Goal: Book appointment/travel/reservation

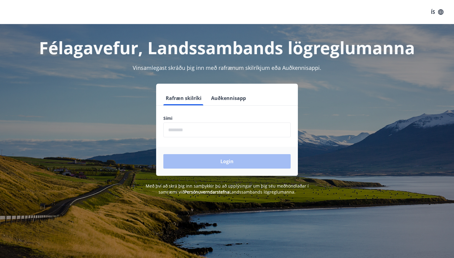
click at [234, 97] on button "Auðkennisapp" at bounding box center [229, 98] width 40 height 14
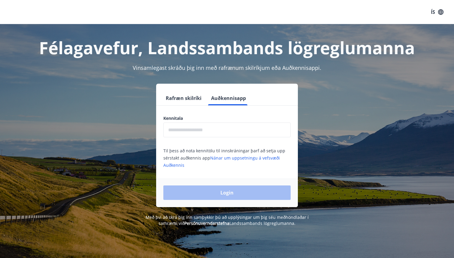
click at [225, 132] on input "text" at bounding box center [227, 129] width 127 height 15
type input "**********"
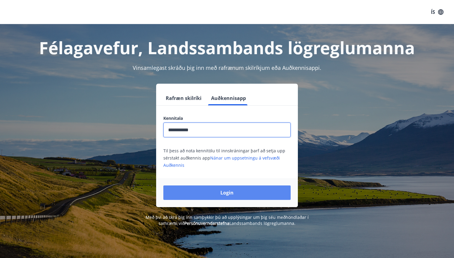
click at [246, 196] on button "Login" at bounding box center [227, 192] width 127 height 14
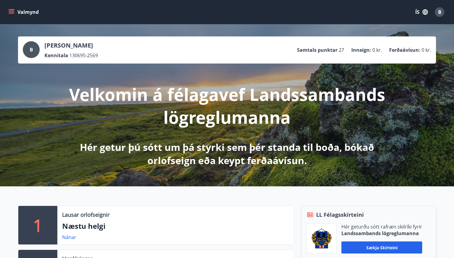
click at [17, 15] on button "Valmynd" at bounding box center [24, 12] width 34 height 11
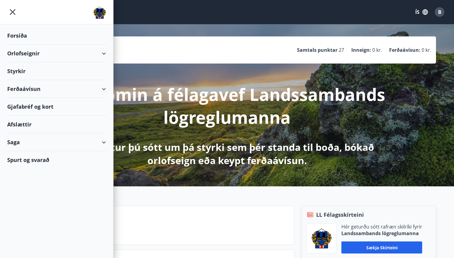
click at [30, 53] on div "Orlofseignir" at bounding box center [56, 53] width 99 height 18
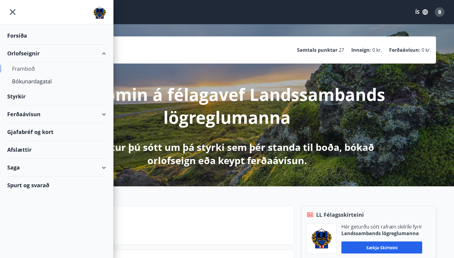
click at [32, 66] on div "Framboð" at bounding box center [56, 68] width 89 height 13
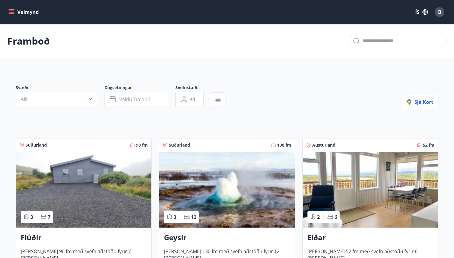
click at [14, 13] on icon "menu" at bounding box center [11, 12] width 6 height 6
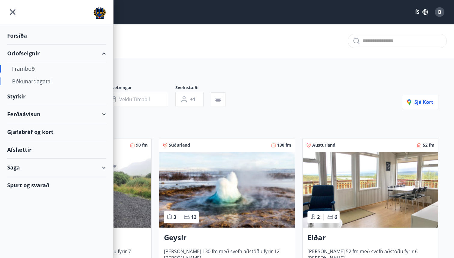
click at [49, 84] on div "Bókunardagatal" at bounding box center [56, 81] width 89 height 13
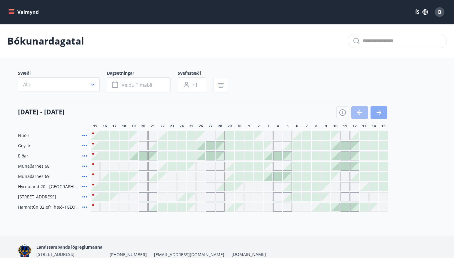
click at [378, 111] on icon "button" at bounding box center [379, 112] width 7 height 7
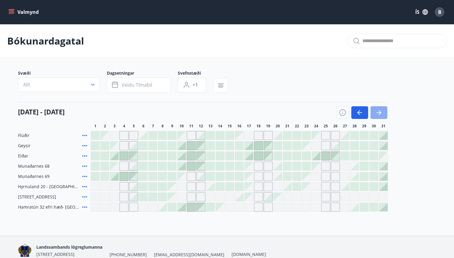
click at [378, 111] on icon "button" at bounding box center [379, 112] width 7 height 7
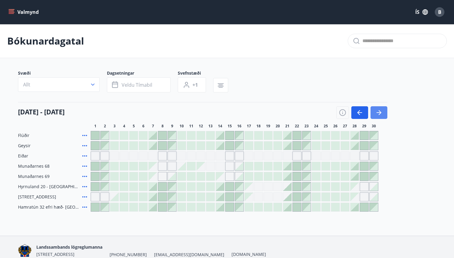
click at [378, 111] on icon "button" at bounding box center [379, 112] width 7 height 7
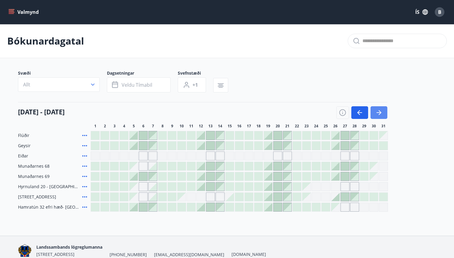
click at [378, 111] on icon "button" at bounding box center [379, 112] width 7 height 7
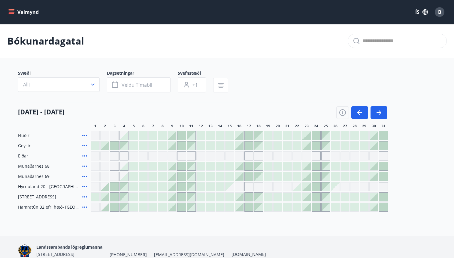
click at [248, 166] on div at bounding box center [249, 166] width 8 height 8
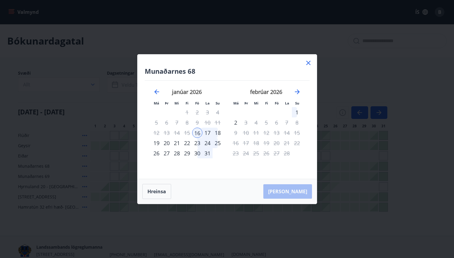
click at [307, 61] on icon at bounding box center [309, 63] width 4 height 4
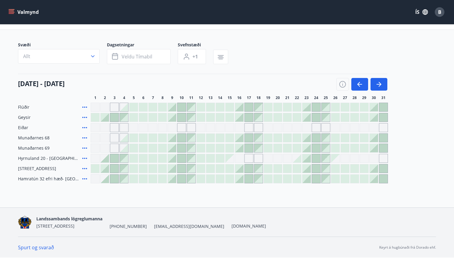
scroll to position [23, 0]
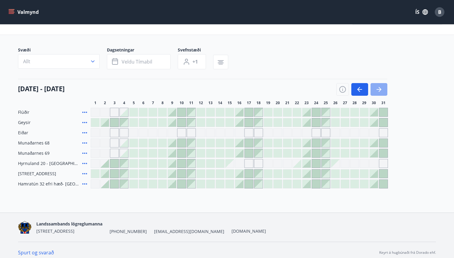
click at [380, 86] on icon "button" at bounding box center [379, 89] width 7 height 7
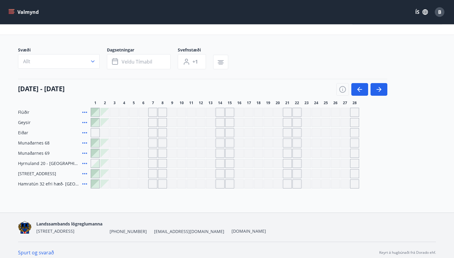
click at [121, 165] on div "Gráir dagar eru ekki bókanlegir" at bounding box center [124, 163] width 9 height 9
click at [365, 90] on button "button" at bounding box center [360, 89] width 17 height 13
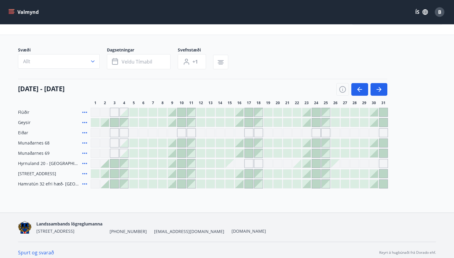
click at [39, 144] on span "Munaðarnes 68" at bounding box center [34, 143] width 32 height 6
click at [40, 154] on span "Munaðarnes 69" at bounding box center [34, 153] width 32 height 6
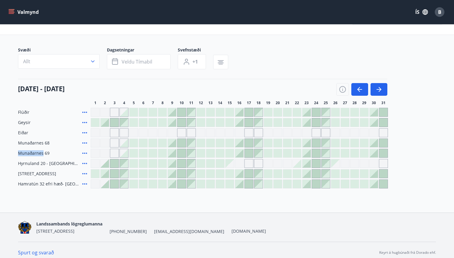
click at [40, 154] on span "Munaðarnes 69" at bounding box center [34, 153] width 32 height 6
click at [38, 143] on span "Munaðarnes 68" at bounding box center [34, 143] width 32 height 6
click at [39, 152] on span "Munaðarnes 69" at bounding box center [34, 153] width 32 height 6
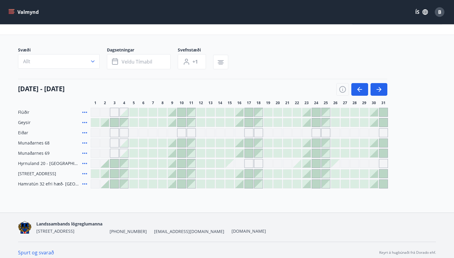
click at [39, 152] on span "Munaðarnes 69" at bounding box center [34, 153] width 32 height 6
click at [38, 136] on div "Eiðar" at bounding box center [53, 132] width 70 height 9
click at [38, 139] on div "Munaðarnes 68" at bounding box center [53, 142] width 70 height 9
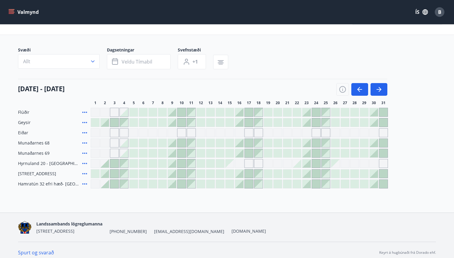
click at [38, 139] on div "Munaðarnes 68" at bounding box center [53, 142] width 70 height 9
click at [37, 142] on span "Munaðarnes 68" at bounding box center [34, 143] width 32 height 6
click at [381, 87] on icon "button" at bounding box center [379, 89] width 7 height 7
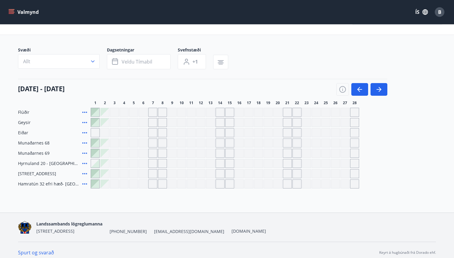
click at [152, 112] on div "Gráir dagar eru ekki bókanlegir" at bounding box center [152, 112] width 9 height 9
click at [102, 110] on div "Gráir dagar eru ekki bókanlegir" at bounding box center [105, 112] width 8 height 8
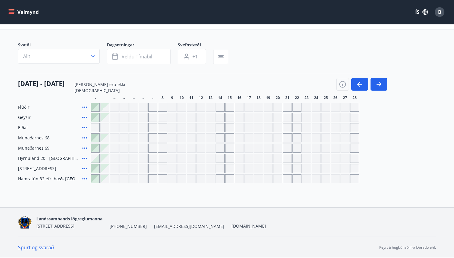
scroll to position [0, 0]
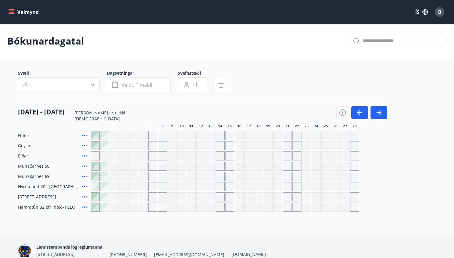
click at [142, 103] on div "[DATE] - [DATE]" at bounding box center [203, 110] width 370 height 17
click at [39, 36] on p "Bókunardagatal" at bounding box center [45, 40] width 77 height 13
click at [20, 17] on div "Valmynd ÍS B" at bounding box center [227, 12] width 440 height 14
click at [18, 14] on button "Valmynd" at bounding box center [24, 12] width 34 height 11
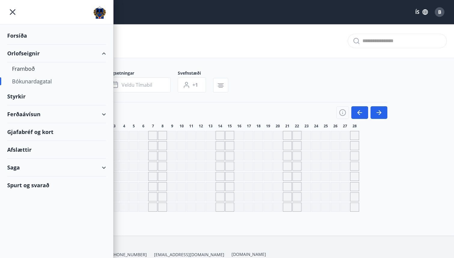
click at [52, 170] on div "Saga" at bounding box center [56, 167] width 99 height 18
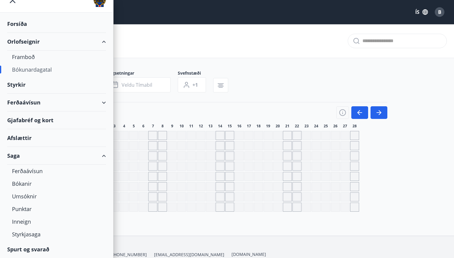
click at [103, 157] on div "Saga" at bounding box center [56, 156] width 99 height 18
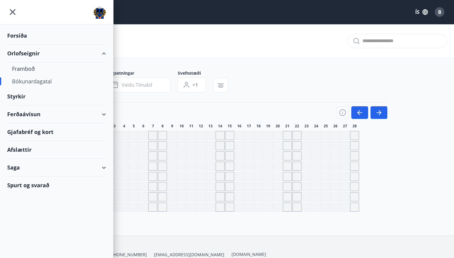
scroll to position [0, 0]
click at [22, 189] on div "Spurt og svarað" at bounding box center [56, 184] width 99 height 17
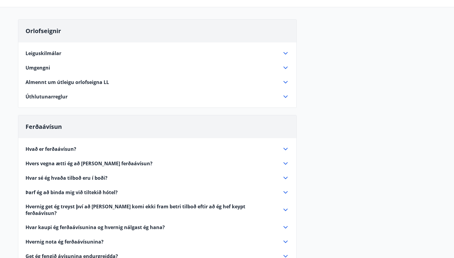
scroll to position [48, 0]
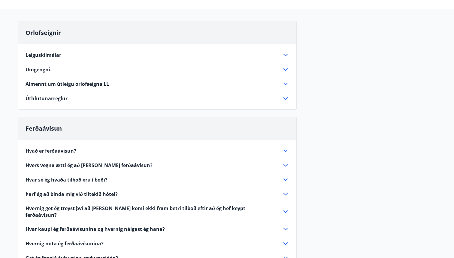
click at [283, 96] on icon at bounding box center [285, 98] width 7 height 7
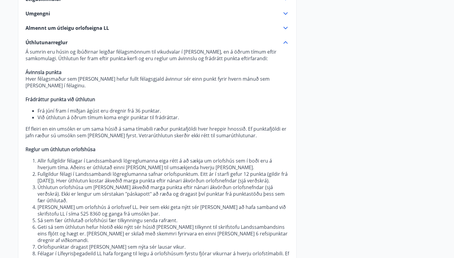
scroll to position [131, 0]
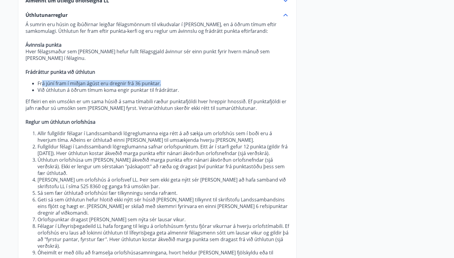
drag, startPoint x: 43, startPoint y: 79, endPoint x: 173, endPoint y: 75, distance: 130.2
click at [173, 80] on li "Frá júní fram í miðjan ágúst eru dregnir frá 36 punktar." at bounding box center [164, 83] width 252 height 7
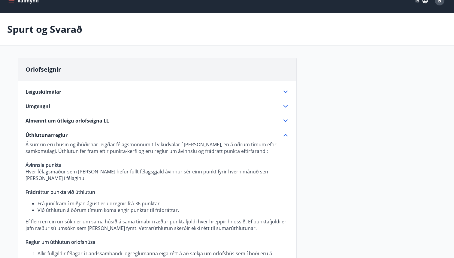
scroll to position [51, 0]
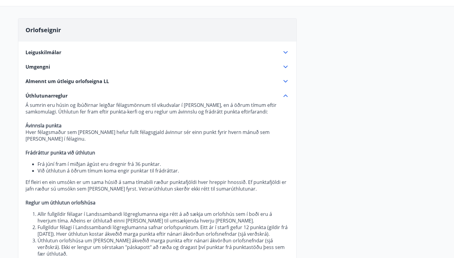
click at [289, 96] on icon at bounding box center [285, 95] width 7 height 7
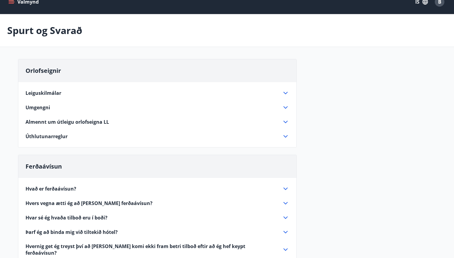
scroll to position [0, 0]
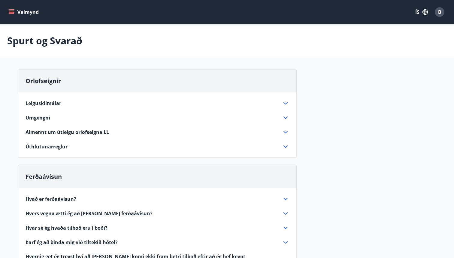
click at [26, 11] on button "Valmynd" at bounding box center [24, 12] width 34 height 11
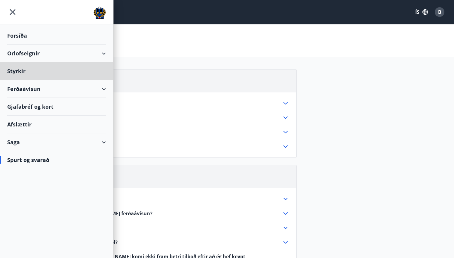
click at [15, 34] on div "Forsíða" at bounding box center [56, 36] width 99 height 18
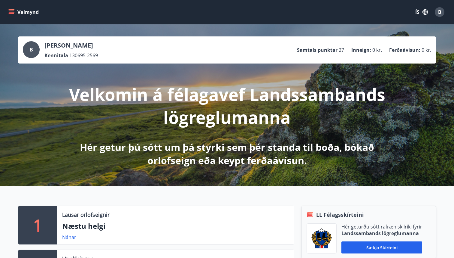
click at [326, 53] on p "Samtals punktar" at bounding box center [317, 50] width 41 height 7
click at [323, 48] on p "Samtals punktar" at bounding box center [317, 50] width 41 height 7
click at [17, 11] on button "Valmynd" at bounding box center [24, 12] width 34 height 11
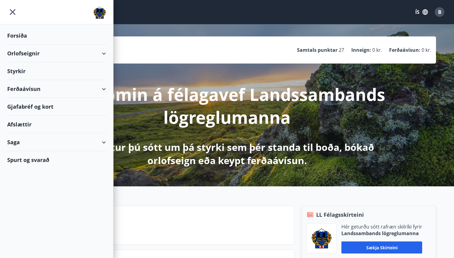
click at [35, 89] on div "Ferðaávísun" at bounding box center [56, 89] width 99 height 18
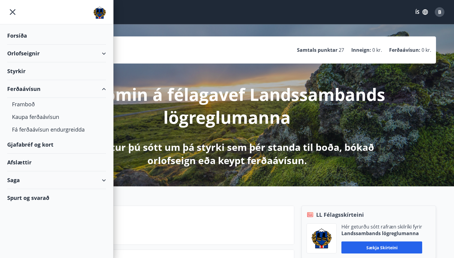
click at [35, 89] on div "Ferðaávísun" at bounding box center [56, 89] width 99 height 18
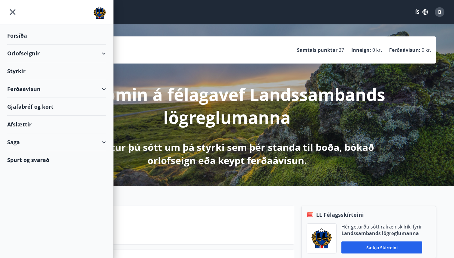
click at [11, 69] on div "Styrkir" at bounding box center [56, 71] width 99 height 18
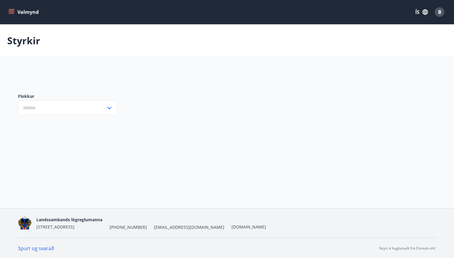
type input "***"
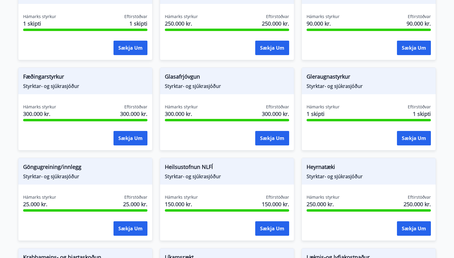
scroll to position [156, 0]
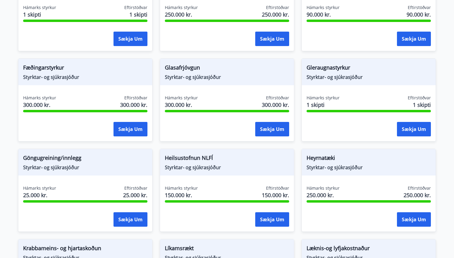
click at [179, 63] on span "Glasafrjóvgun" at bounding box center [227, 68] width 124 height 10
click at [184, 77] on span "Styrktar- og sjúkrasjóður" at bounding box center [227, 77] width 124 height 7
click at [47, 67] on span "Fæðingarstyrkur" at bounding box center [85, 68] width 124 height 10
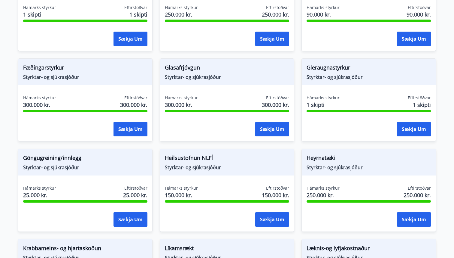
click at [47, 67] on span "Fæðingarstyrkur" at bounding box center [85, 68] width 124 height 10
click at [49, 75] on span "Styrktar- og sjúkrasjóður" at bounding box center [85, 77] width 124 height 7
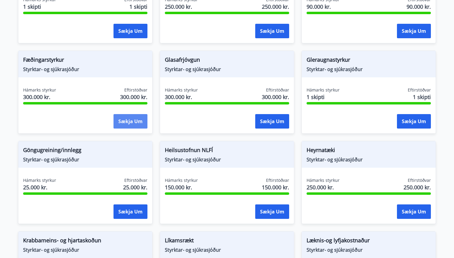
click at [133, 124] on button "Sækja um" at bounding box center [131, 121] width 34 height 14
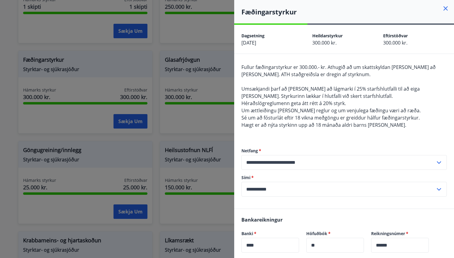
scroll to position [6, 0]
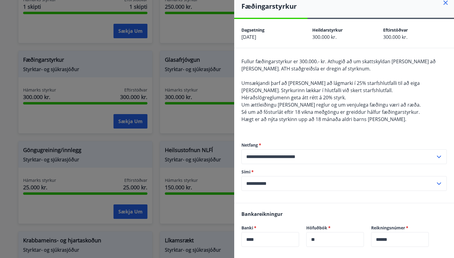
click at [282, 97] on span "Héraðslögreglumenn geta átt rétt á 20% styrk." at bounding box center [294, 97] width 105 height 7
click at [293, 109] on span "Sé um að fósturlát eftir 18 vikna meðgöngu er greiddur hálfur fæðingarstyrkur." at bounding box center [331, 112] width 179 height 7
click at [265, 103] on span "Um ættleiðingu [PERSON_NAME] reglur og um venjulega fæðingu væri að ræða." at bounding box center [331, 104] width 179 height 7
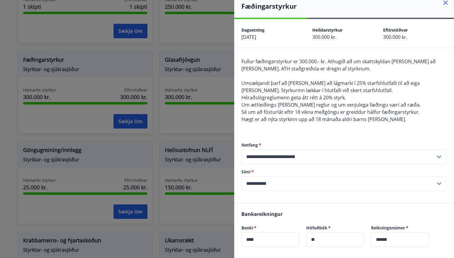
click at [265, 103] on span "Um ættleiðingu [PERSON_NAME] reglur og um venjulega fæðingu væri að ræða." at bounding box center [331, 104] width 179 height 7
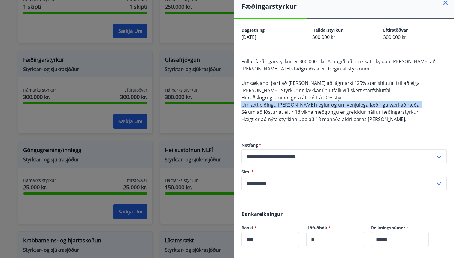
click at [281, 103] on span "Um ættleiðingu [PERSON_NAME] reglur og um venjulega fæðingu væri að ræða." at bounding box center [331, 104] width 179 height 7
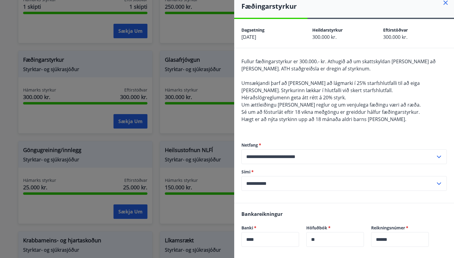
click at [281, 103] on span "Um ættleiðingu [PERSON_NAME] reglur og um venjulega fæðingu væri að ræða." at bounding box center [331, 104] width 179 height 7
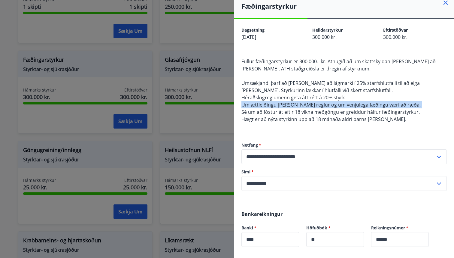
click at [283, 110] on span "Sé um að fósturlát eftir 18 vikna meðgöngu er greiddur hálfur fæðingarstyrkur." at bounding box center [331, 112] width 179 height 7
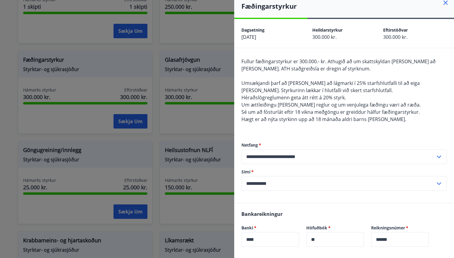
click at [283, 110] on span "Sé um að fósturlát eftir 18 vikna meðgöngu er greiddur hálfur fæðingarstyrkur." at bounding box center [331, 112] width 179 height 7
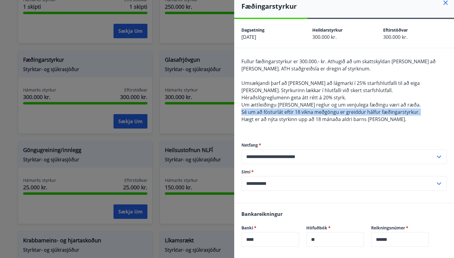
click at [297, 124] on div "Fullur fæðingarstyrkur er 300.000.- kr. Athugið að um skattskyldan [PERSON_NAME…" at bounding box center [345, 94] width 206 height 72
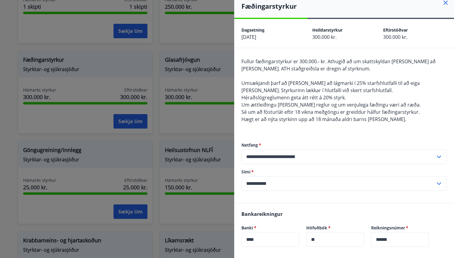
click at [294, 120] on span "Hægt er að nýta styrkinn upp að 18 mánaða aldri barns [PERSON_NAME]." at bounding box center [324, 119] width 165 height 7
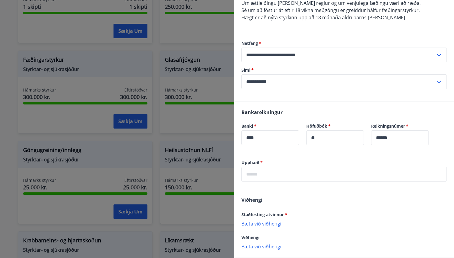
scroll to position [130, 0]
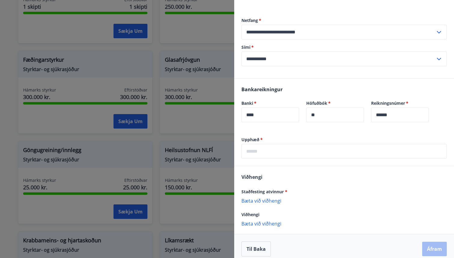
click at [317, 157] on input "text" at bounding box center [345, 151] width 206 height 15
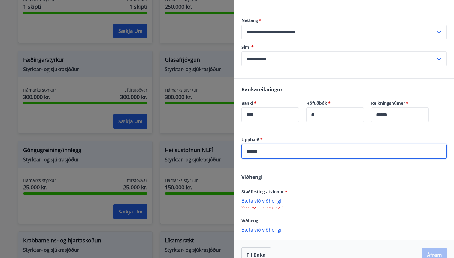
type input "******"
click at [321, 133] on div "Bankareikningur Banki   * **** ​ Höfuðbók   * ** ​ Reikningsnúmer   * ****** ​" at bounding box center [344, 107] width 220 height 58
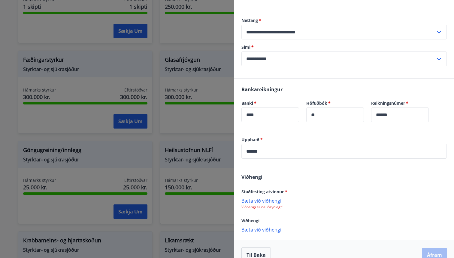
click at [321, 133] on div "Bankareikningur Banki   * **** ​ Höfuðbók   * ** ​ Reikningsnúmer   * ****** ​" at bounding box center [344, 107] width 220 height 58
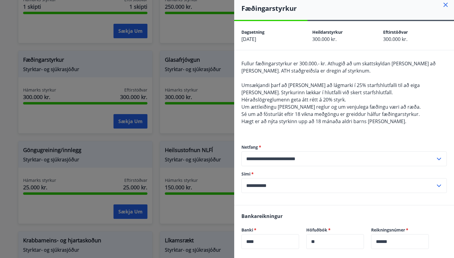
scroll to position [0, 0]
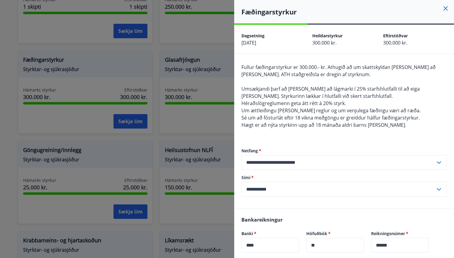
click at [271, 100] on span "Héraðslögreglumenn geta átt rétt á 20% styrk." at bounding box center [294, 103] width 105 height 7
click at [274, 108] on span "Um ættleiðingu [PERSON_NAME] reglur og um venjulega fæðingu væri að ræða." at bounding box center [331, 110] width 179 height 7
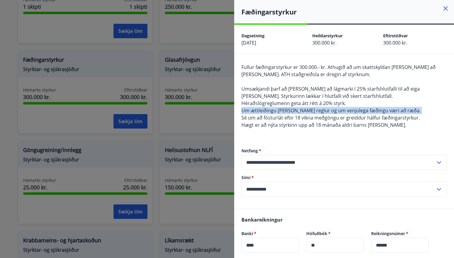
click at [276, 115] on span "Sé um að fósturlát eftir 18 vikna meðgöngu er greiddur hálfur fæðingarstyrkur." at bounding box center [331, 117] width 179 height 7
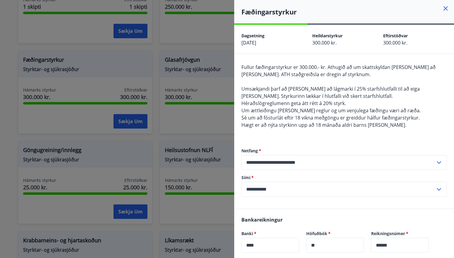
click at [276, 115] on span "Sé um að fósturlát eftir 18 vikna meðgöngu er greiddur hálfur fæðingarstyrkur." at bounding box center [331, 117] width 179 height 7
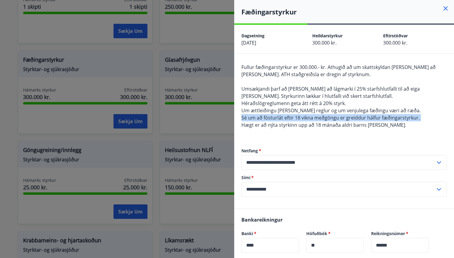
click at [276, 102] on span "Héraðslögreglumenn geta átt rétt á 20% styrk." at bounding box center [294, 103] width 105 height 7
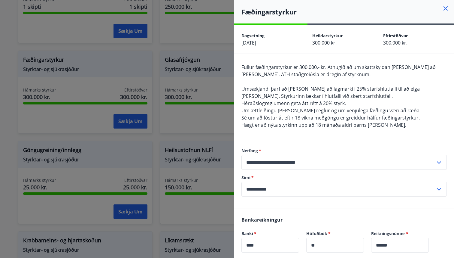
click at [276, 102] on span "Héraðslögreglumenn geta átt rétt á 20% styrk." at bounding box center [294, 103] width 105 height 7
click at [282, 114] on span "Sé um að fósturlát eftir 18 vikna meðgöngu er greiddur hálfur fæðingarstyrkur." at bounding box center [331, 117] width 179 height 7
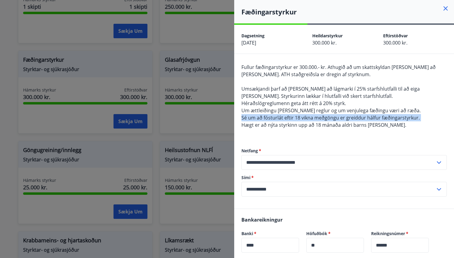
click at [286, 122] on span "Hægt er að nýta styrkinn upp að 18 mánaða aldri barns [PERSON_NAME]." at bounding box center [324, 124] width 165 height 7
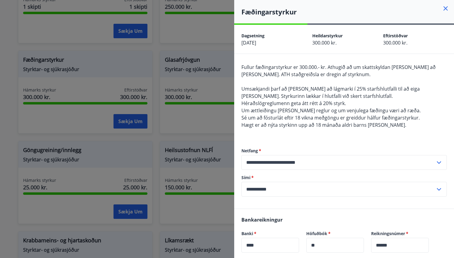
click at [286, 122] on span "Hægt er að nýta styrkinn upp að 18 mánaða aldri barns [PERSON_NAME]." at bounding box center [324, 124] width 165 height 7
click at [284, 111] on span "Um ættleiðingu [PERSON_NAME] reglur og um venjulega fæðingu væri að ræða." at bounding box center [331, 110] width 179 height 7
click at [444, 8] on icon at bounding box center [445, 8] width 7 height 7
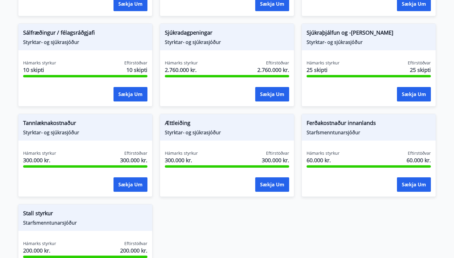
scroll to position [470, 0]
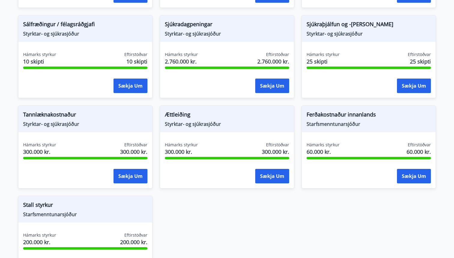
click at [332, 126] on span "Starfsmenntunarsjóður" at bounding box center [369, 124] width 124 height 7
click at [326, 118] on span "Ferðakostnaður innanlands" at bounding box center [369, 115] width 124 height 10
click at [217, 128] on div "Ættleiðing Styrktar- og sjúkrasjóður" at bounding box center [227, 118] width 134 height 26
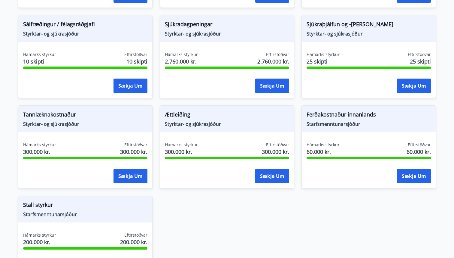
click at [203, 119] on span "Ættleiðing" at bounding box center [227, 115] width 124 height 10
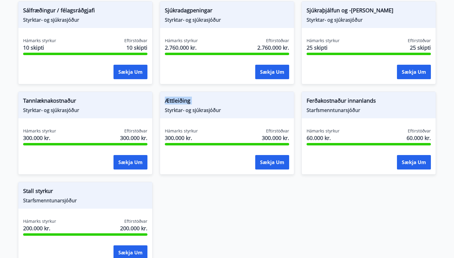
click at [200, 128] on div "Hámarks styrkur 300.000 kr. Eftirstöðvar 300.000 kr." at bounding box center [227, 135] width 124 height 15
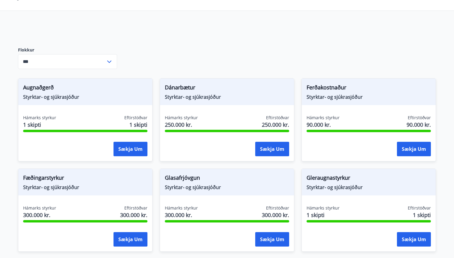
scroll to position [31, 0]
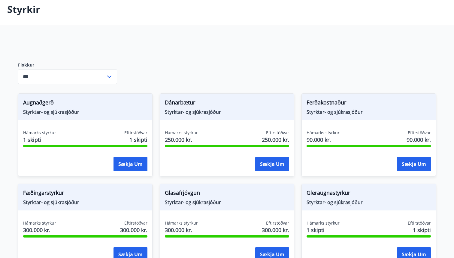
click at [181, 109] on span "Styrktar- og sjúkrasjóður" at bounding box center [227, 112] width 124 height 7
click at [147, 102] on span "Augnaðgerð" at bounding box center [85, 103] width 124 height 10
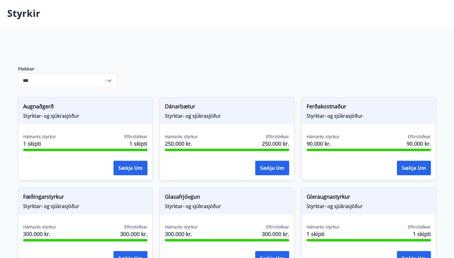
scroll to position [0, 0]
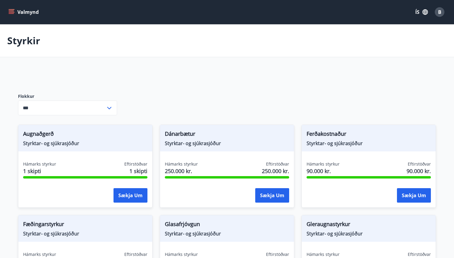
click at [10, 13] on icon "menu" at bounding box center [11, 13] width 5 height 1
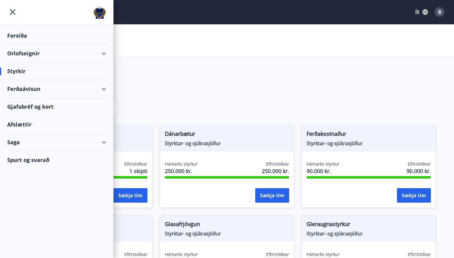
click at [37, 91] on div "Ferðaávísun" at bounding box center [56, 89] width 99 height 18
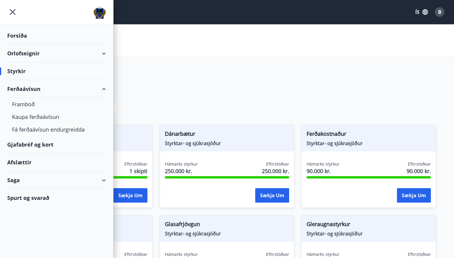
click at [37, 91] on div "Ferðaávísun" at bounding box center [56, 89] width 99 height 18
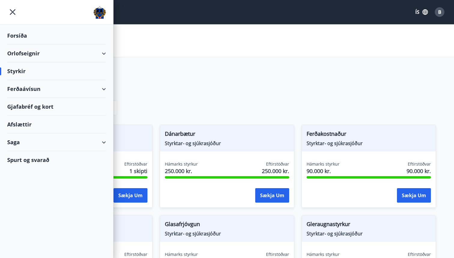
click at [16, 142] on div "Saga" at bounding box center [56, 142] width 99 height 18
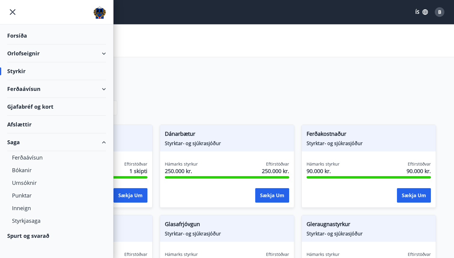
click at [15, 141] on div "Saga" at bounding box center [56, 142] width 99 height 18
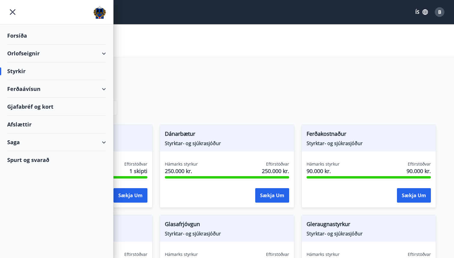
click at [20, 38] on div "Forsíða" at bounding box center [56, 36] width 99 height 18
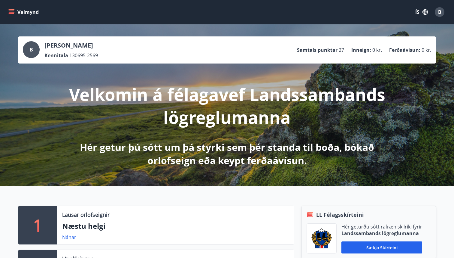
click at [4, 8] on div "Valmynd ÍS B" at bounding box center [227, 12] width 454 height 24
click at [15, 9] on button "Valmynd" at bounding box center [24, 12] width 34 height 11
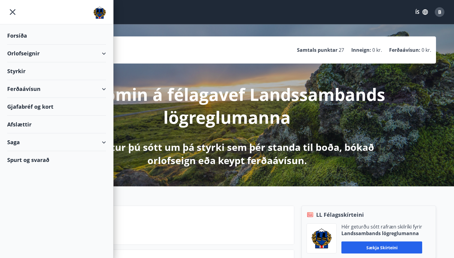
click at [30, 54] on div "Orlofseignir" at bounding box center [56, 53] width 99 height 18
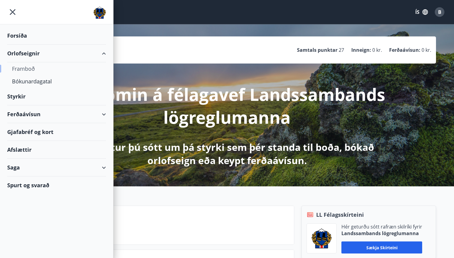
click at [30, 66] on div "Framboð" at bounding box center [56, 68] width 89 height 13
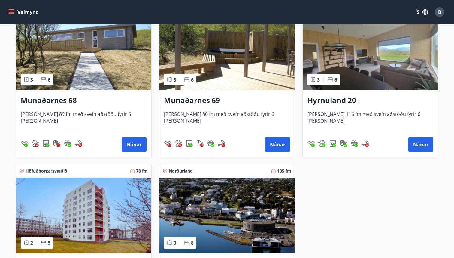
scroll to position [264, 0]
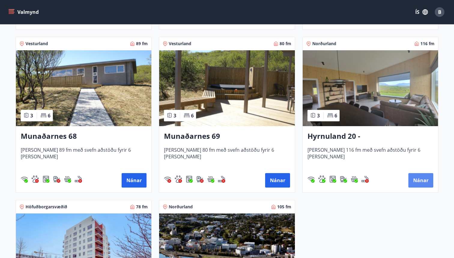
click at [424, 179] on button "Nánar" at bounding box center [421, 180] width 25 height 14
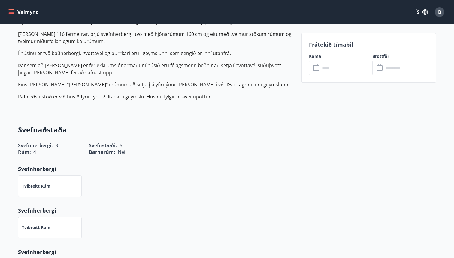
scroll to position [203, 0]
click at [338, 67] on input "text" at bounding box center [343, 67] width 45 height 15
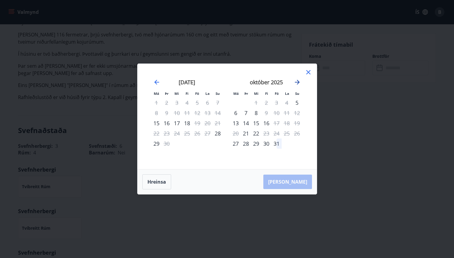
click at [296, 79] on icon "Move forward to switch to the next month." at bounding box center [297, 81] width 7 height 7
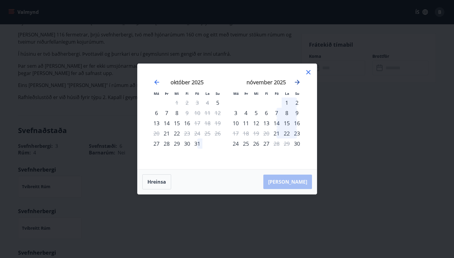
click at [296, 81] on icon "Move forward to switch to the next month." at bounding box center [297, 81] width 7 height 7
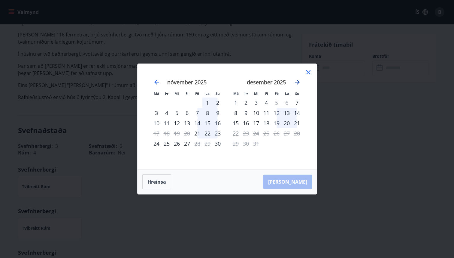
click at [299, 85] on icon "Move forward to switch to the next month." at bounding box center [297, 81] width 7 height 7
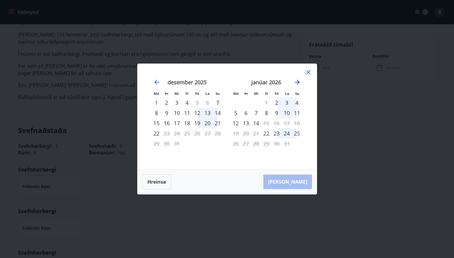
click at [299, 85] on icon "Move forward to switch to the next month." at bounding box center [297, 81] width 7 height 7
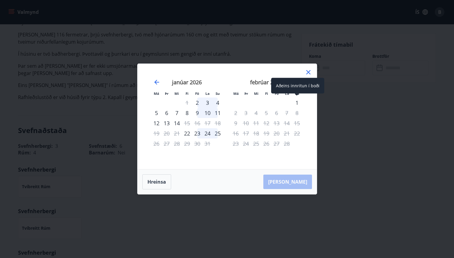
click at [299, 102] on div "1" at bounding box center [297, 102] width 10 height 10
click at [299, 100] on div "1" at bounding box center [297, 102] width 10 height 10
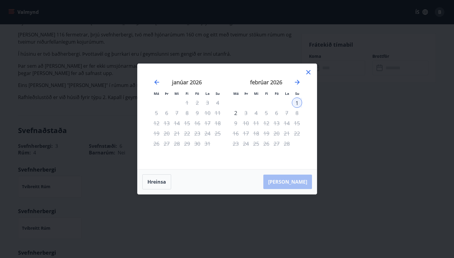
click at [309, 71] on icon at bounding box center [308, 72] width 7 height 7
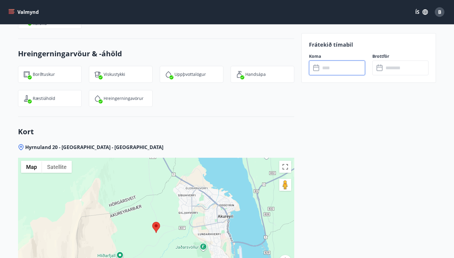
scroll to position [680, 0]
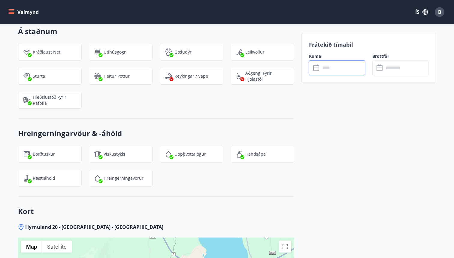
click at [341, 70] on input "text" at bounding box center [343, 67] width 45 height 15
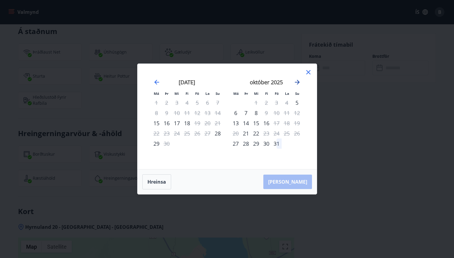
click at [300, 80] on icon "Move forward to switch to the next month." at bounding box center [297, 81] width 7 height 7
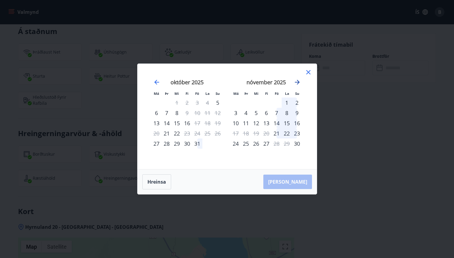
click at [298, 83] on icon "Move forward to switch to the next month." at bounding box center [297, 81] width 7 height 7
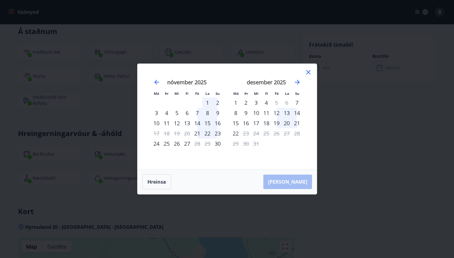
click at [308, 70] on icon at bounding box center [308, 72] width 7 height 7
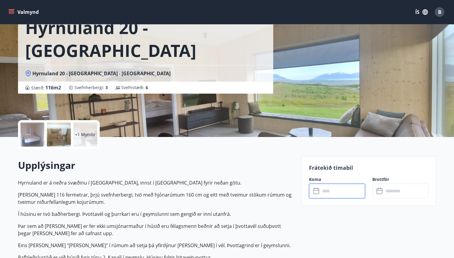
scroll to position [76, 0]
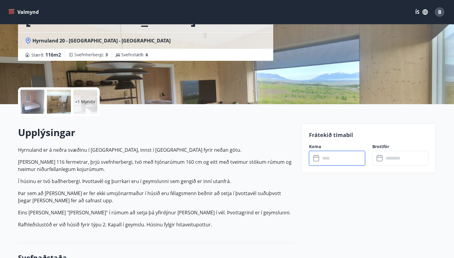
click at [336, 154] on input "text" at bounding box center [343, 158] width 45 height 15
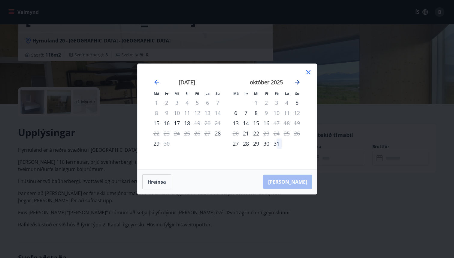
click at [297, 84] on icon "Move forward to switch to the next month." at bounding box center [297, 81] width 7 height 7
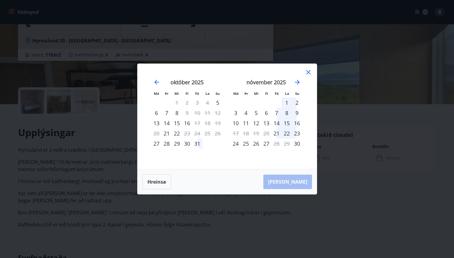
click at [276, 113] on div "7" at bounding box center [277, 113] width 10 height 10
click at [298, 113] on div "9" at bounding box center [297, 113] width 10 height 10
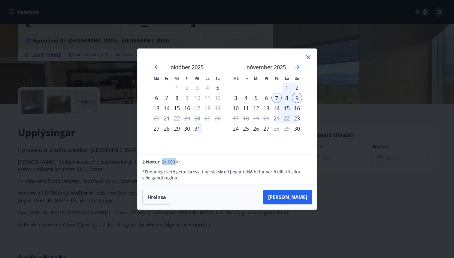
drag, startPoint x: 162, startPoint y: 162, endPoint x: 177, endPoint y: 162, distance: 15.3
click at [177, 162] on span "24.000 kr." at bounding box center [172, 162] width 20 height 6
click at [234, 98] on div "3" at bounding box center [236, 98] width 10 height 10
click at [255, 98] on div "5" at bounding box center [256, 98] width 10 height 10
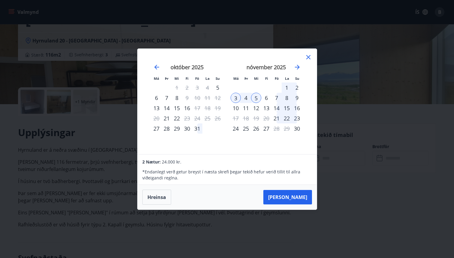
click at [266, 97] on div "6" at bounding box center [266, 98] width 10 height 10
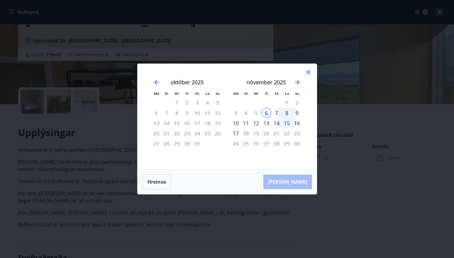
click at [296, 114] on div "9" at bounding box center [297, 113] width 10 height 10
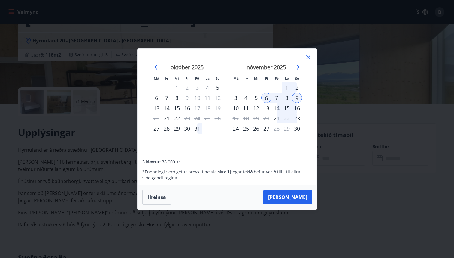
click at [162, 162] on span "36.000 kr." at bounding box center [172, 162] width 20 height 6
click at [165, 174] on p "* Endanlegt verð getur breyst í næsta skrefi þegar tekið hefur [PERSON_NAME] ti…" at bounding box center [227, 175] width 170 height 12
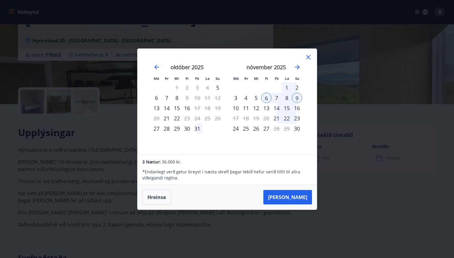
click at [165, 174] on p "* Endanlegt verð getur breyst í næsta skrefi þegar tekið hefur [PERSON_NAME] ti…" at bounding box center [227, 175] width 170 height 12
click at [165, 165] on div "* Endanlegt verð getur breyst í næsta skrefi þegar tekið hefur [PERSON_NAME] ti…" at bounding box center [227, 173] width 170 height 16
click at [310, 57] on icon at bounding box center [308, 57] width 7 height 7
